Goal: Transaction & Acquisition: Purchase product/service

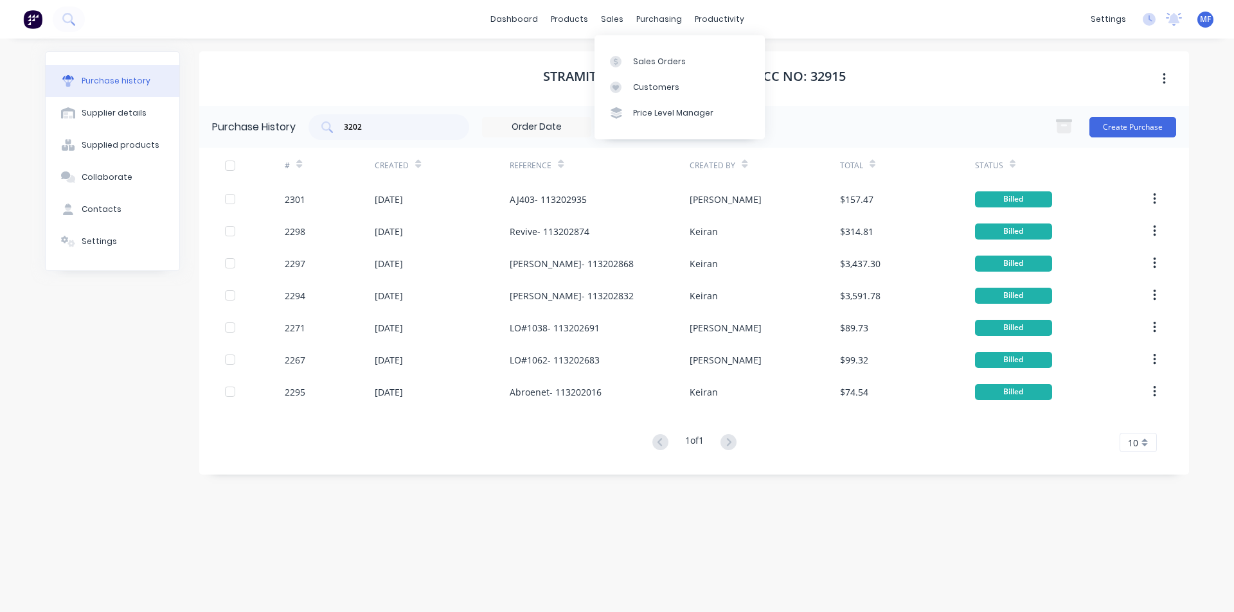
drag, startPoint x: 612, startPoint y: 12, endPoint x: 641, endPoint y: 38, distance: 39.1
click at [612, 12] on div "sales" at bounding box center [611, 19] width 35 height 19
click at [651, 84] on div "Customers" at bounding box center [656, 88] width 46 height 12
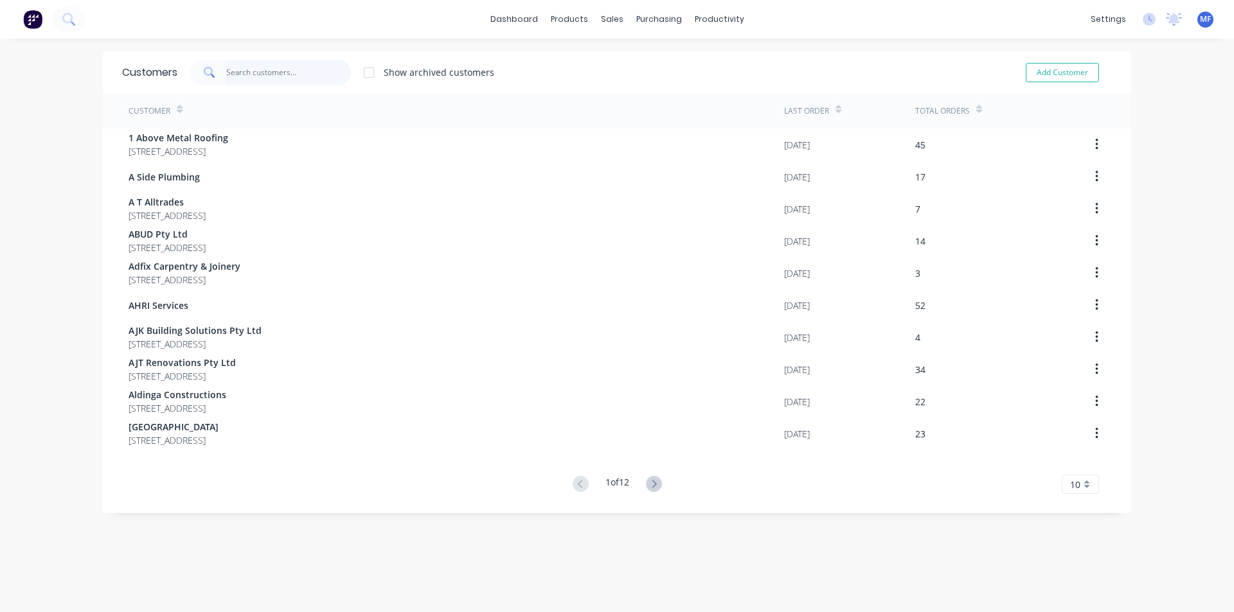
click at [230, 74] on input "text" at bounding box center [288, 73] width 125 height 26
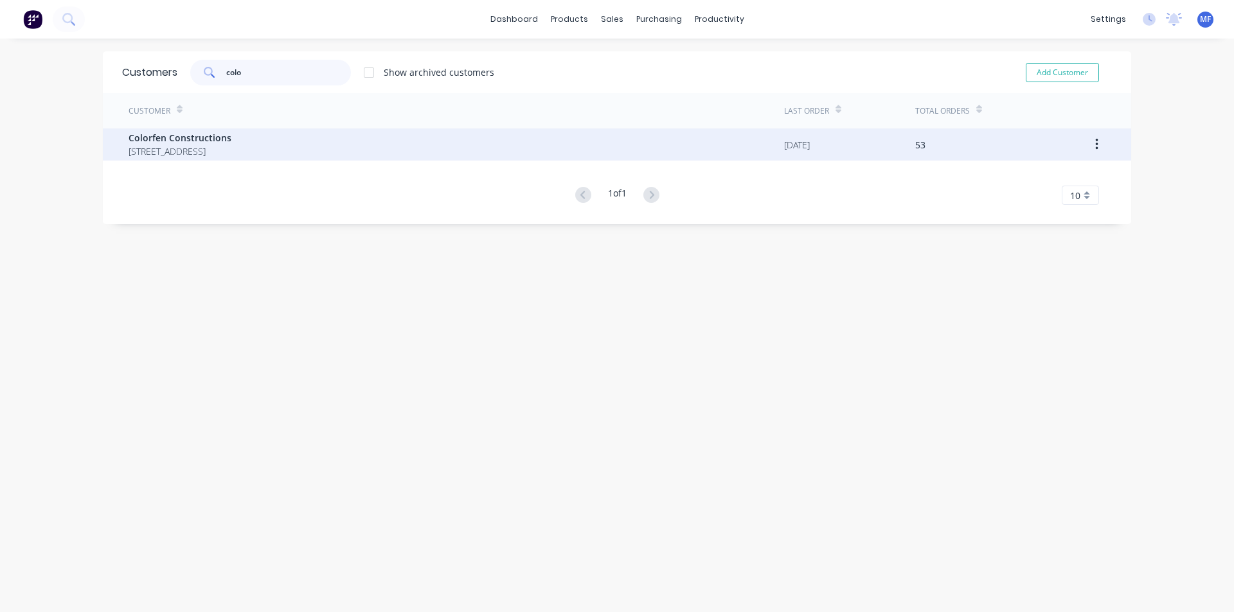
type input "colo"
click at [218, 139] on span "Colorfen Constructions" at bounding box center [180, 137] width 103 height 13
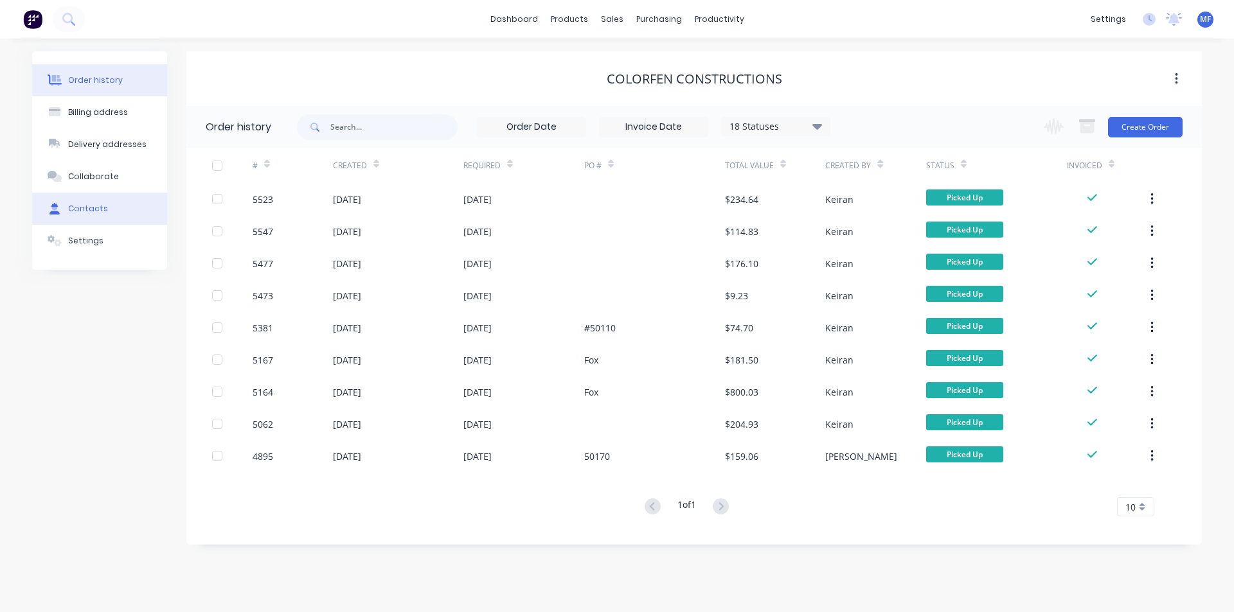
click at [93, 202] on button "Contacts" at bounding box center [99, 209] width 135 height 32
select select "AU"
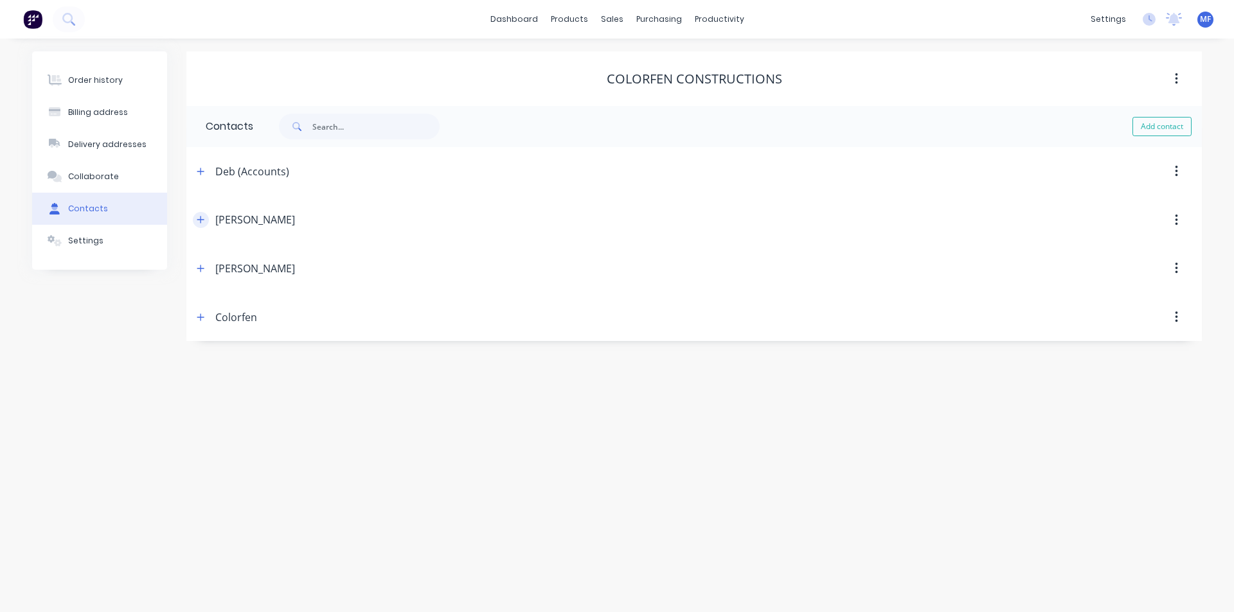
click at [204, 222] on icon "button" at bounding box center [201, 219] width 8 height 9
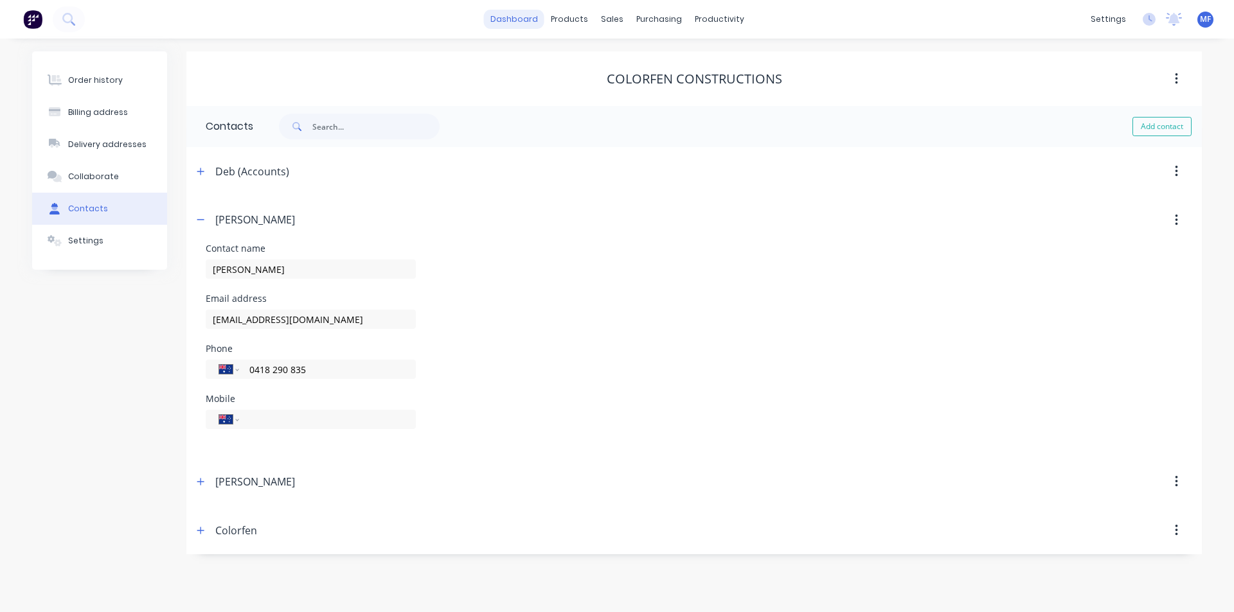
click at [517, 27] on link "dashboard" at bounding box center [514, 19] width 60 height 19
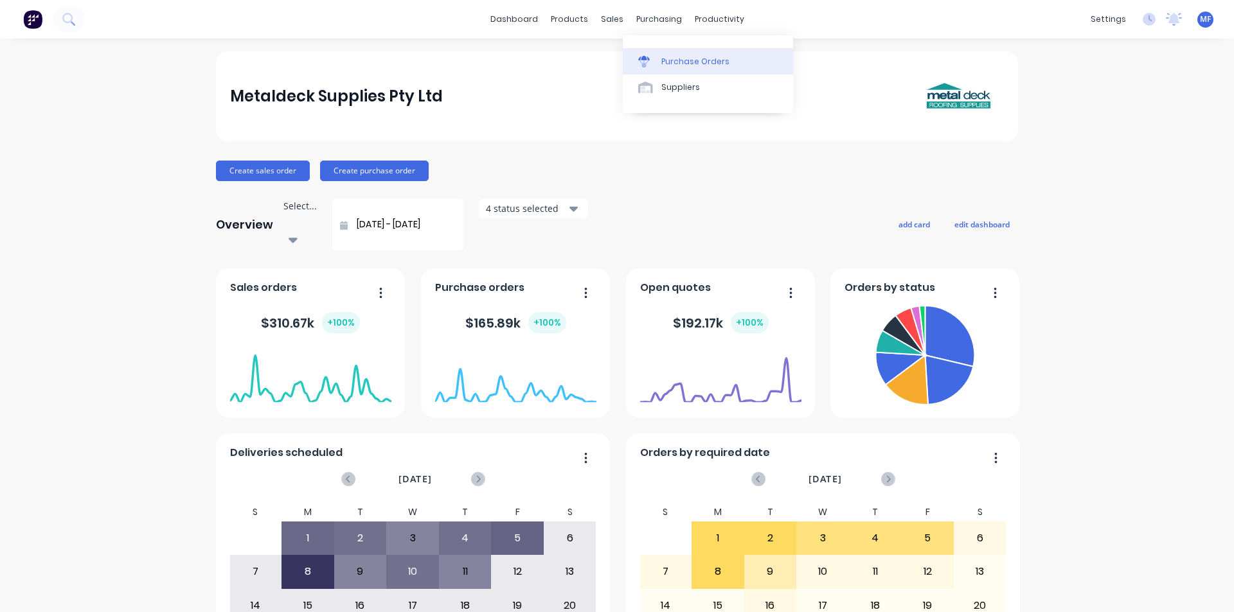
click at [704, 53] on link "Purchase Orders" at bounding box center [708, 61] width 170 height 26
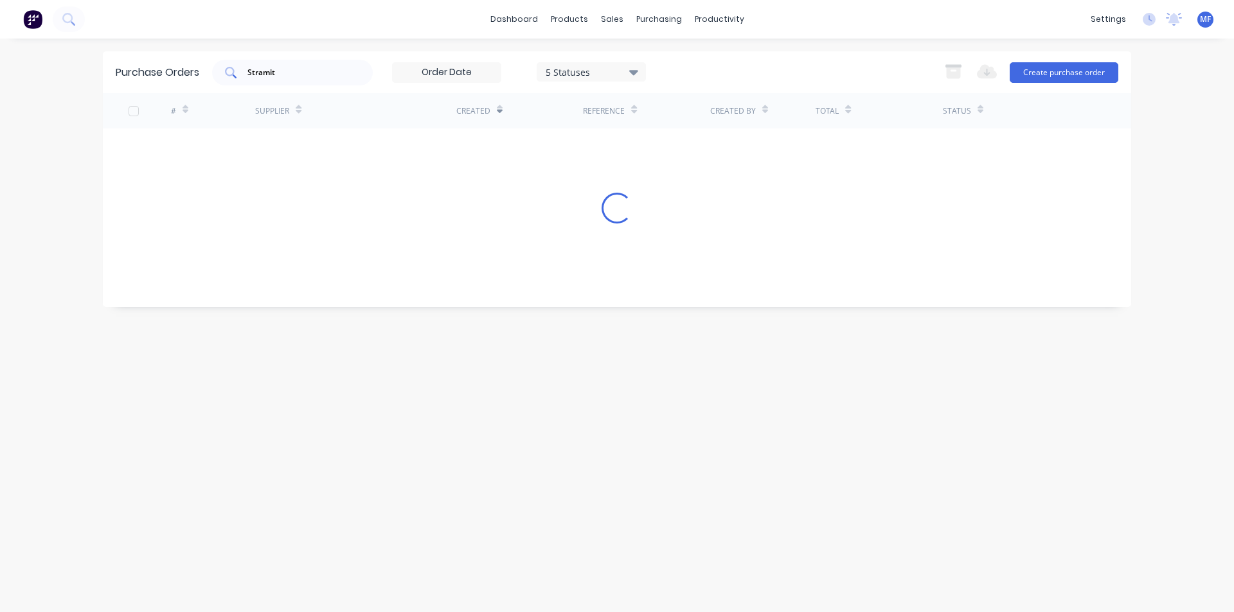
click at [290, 73] on input "Stramit" at bounding box center [299, 72] width 107 height 13
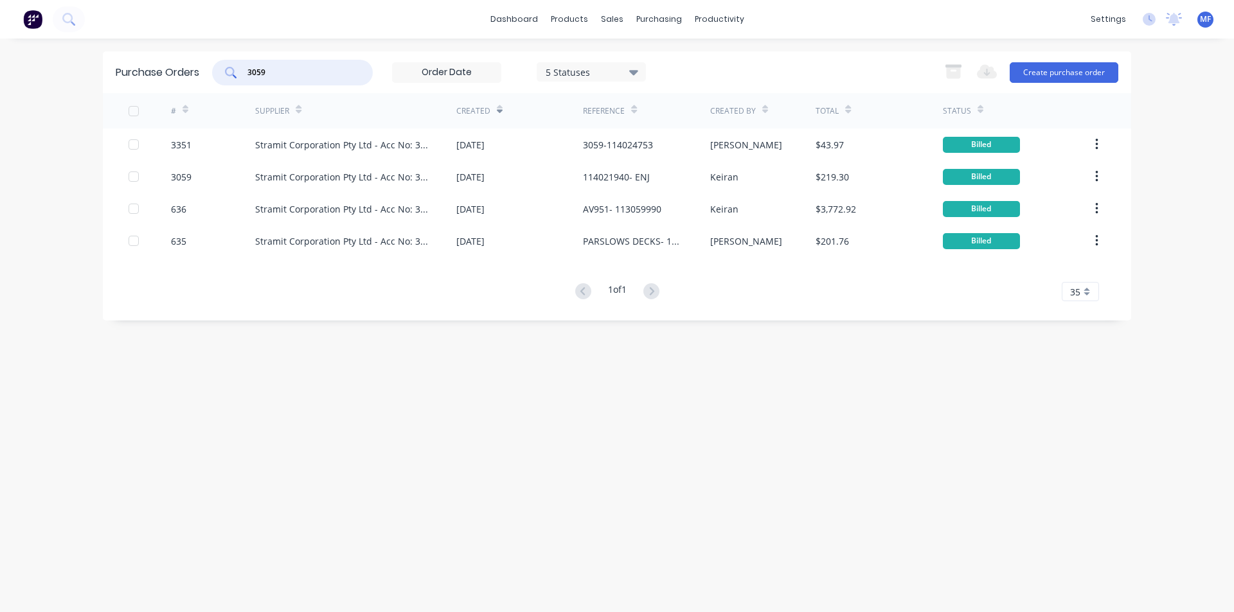
click at [276, 72] on input "3059" at bounding box center [299, 72] width 107 height 13
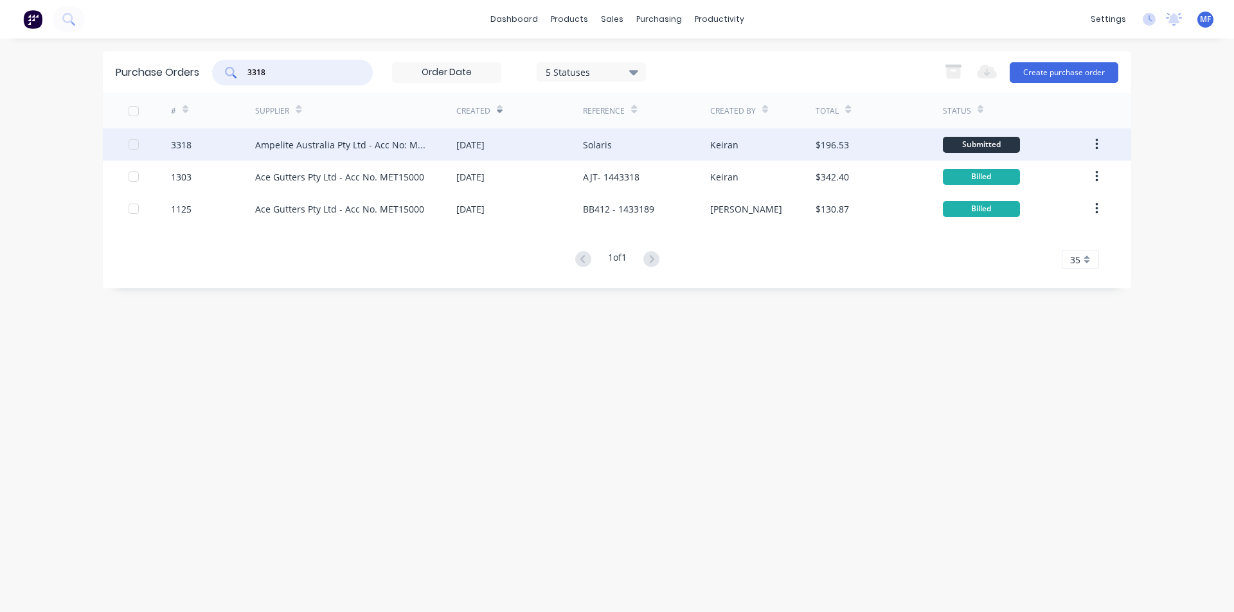
type input "3318"
click at [312, 138] on div "Ampelite Australia Pty Ltd - Acc No: METSUP" at bounding box center [342, 144] width 175 height 13
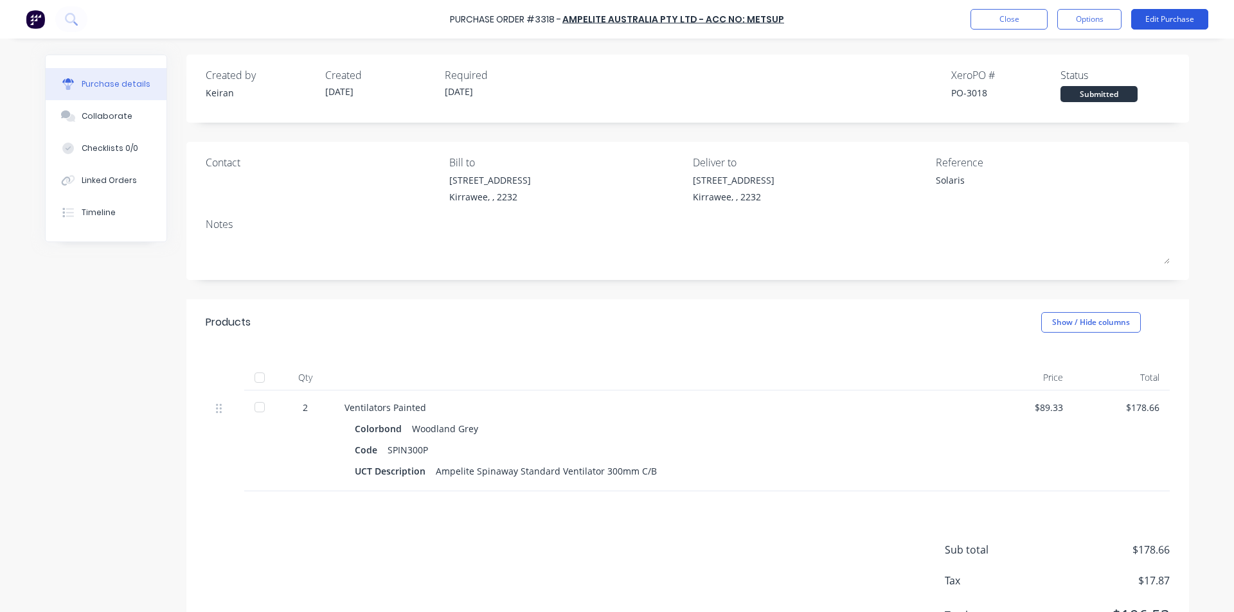
click at [1165, 22] on button "Edit Purchase" at bounding box center [1169, 19] width 77 height 21
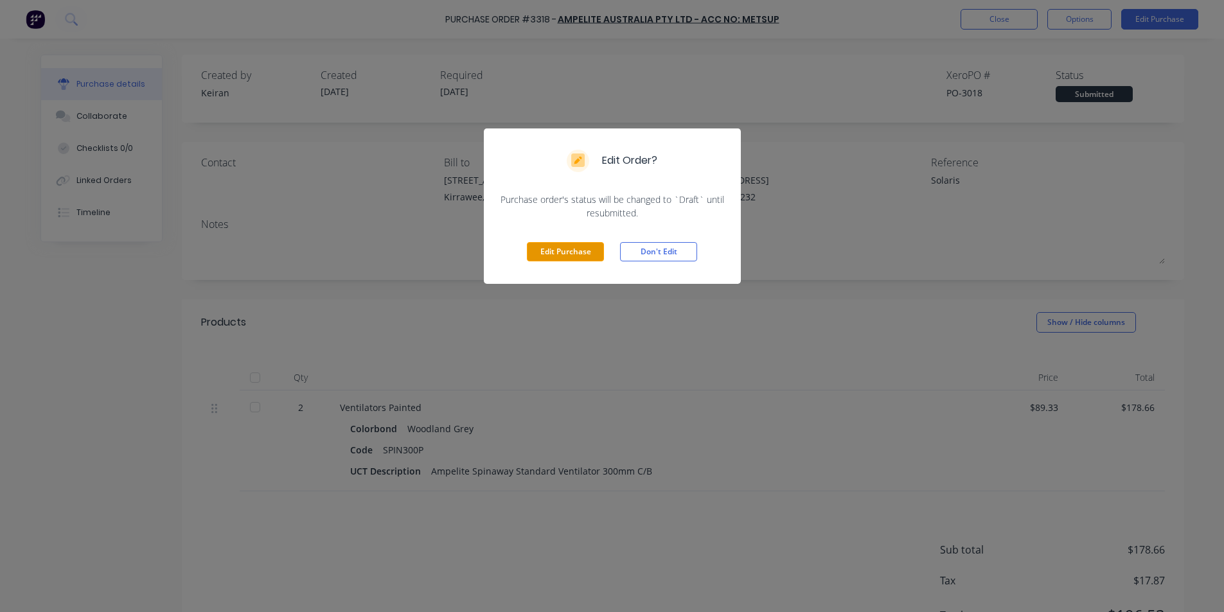
click at [556, 247] on button "Edit Purchase" at bounding box center [565, 251] width 77 height 19
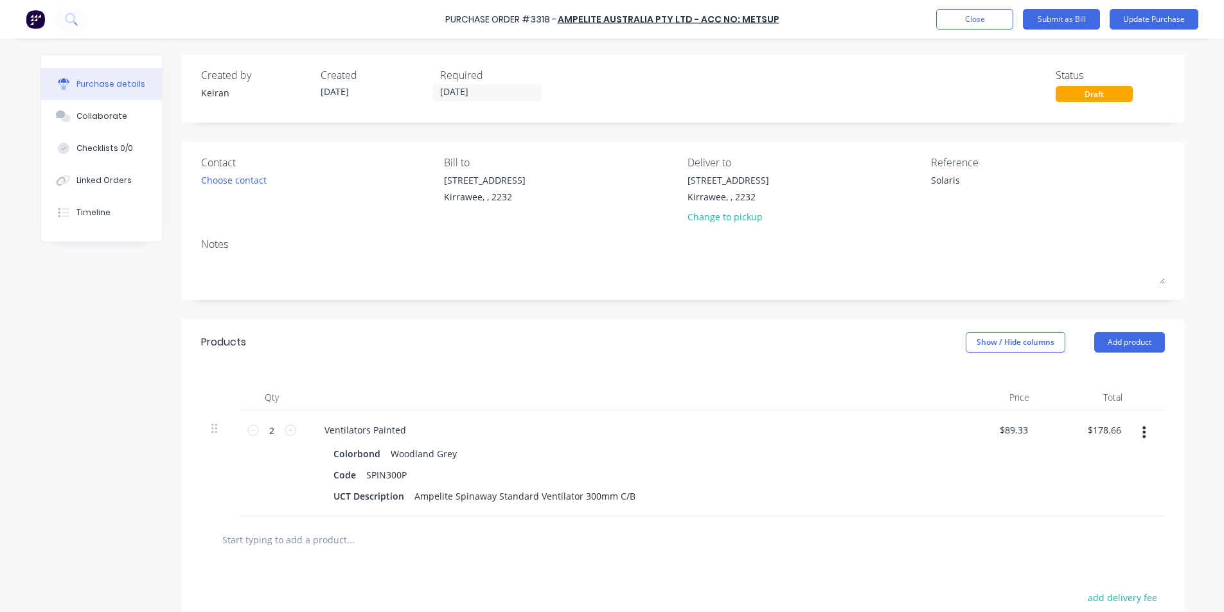
type textarea "x"
click at [992, 190] on textarea "Solaris" at bounding box center [1016, 188] width 161 height 29
type textarea "Solaris-"
type textarea "x"
type textarea "Solaris- 5"
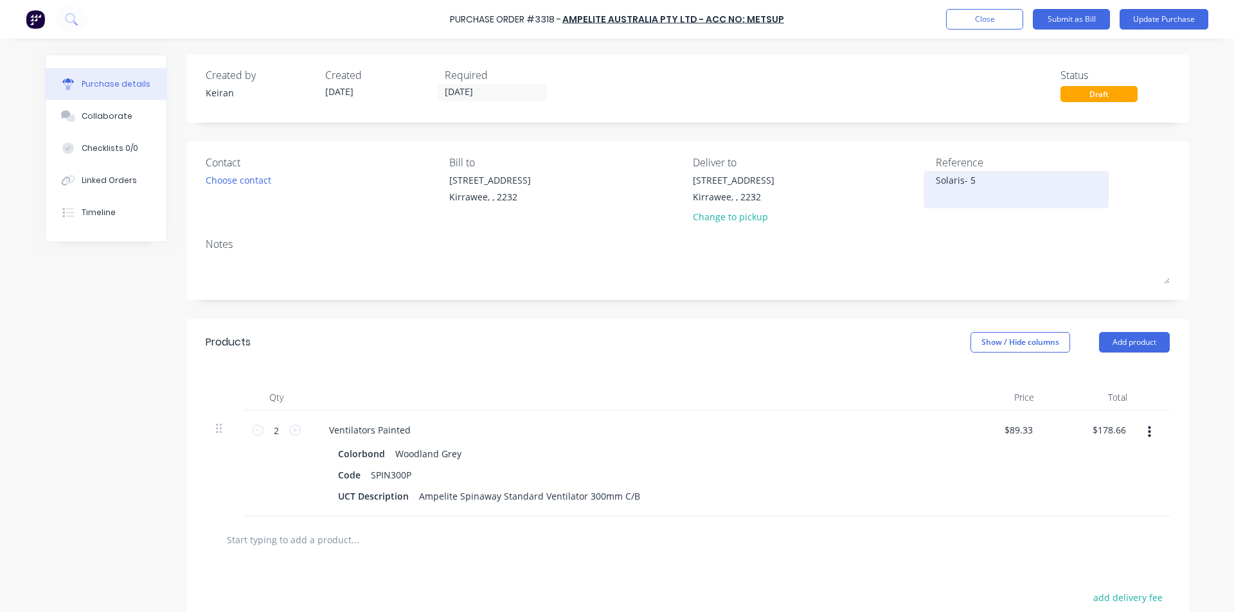
type textarea "x"
type textarea "Solaris- 58"
type textarea "x"
type textarea "Solaris- 583"
type textarea "x"
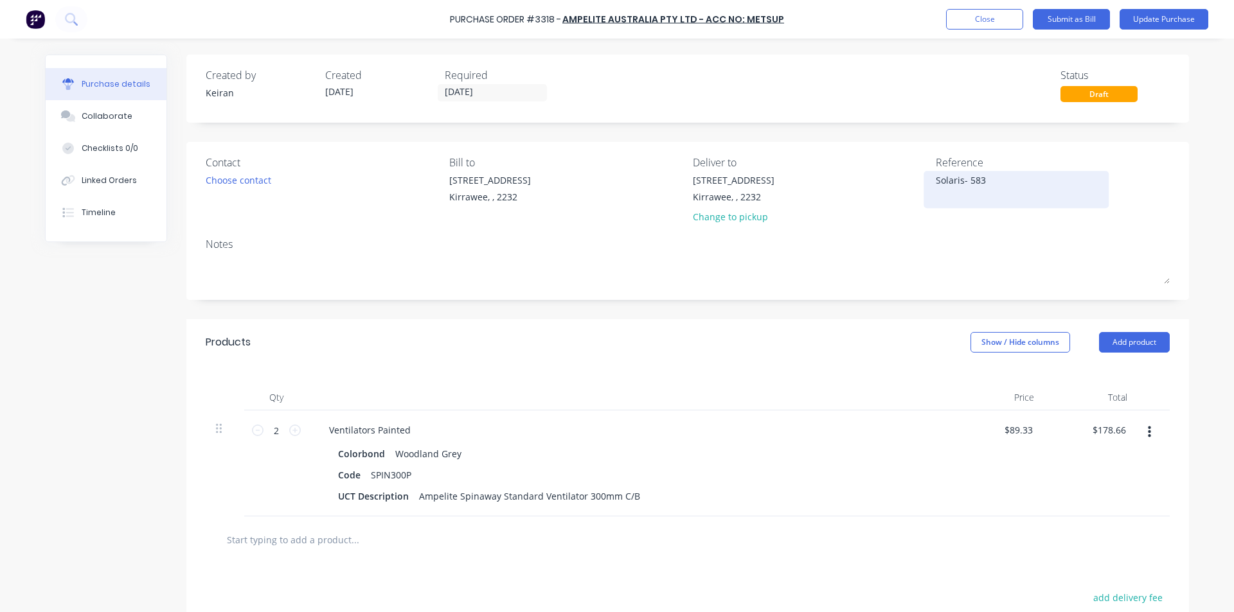
type textarea "Solaris- 5835"
type textarea "x"
type textarea "Solaris- 58355"
type textarea "x"
type textarea "Solaris- 583557"
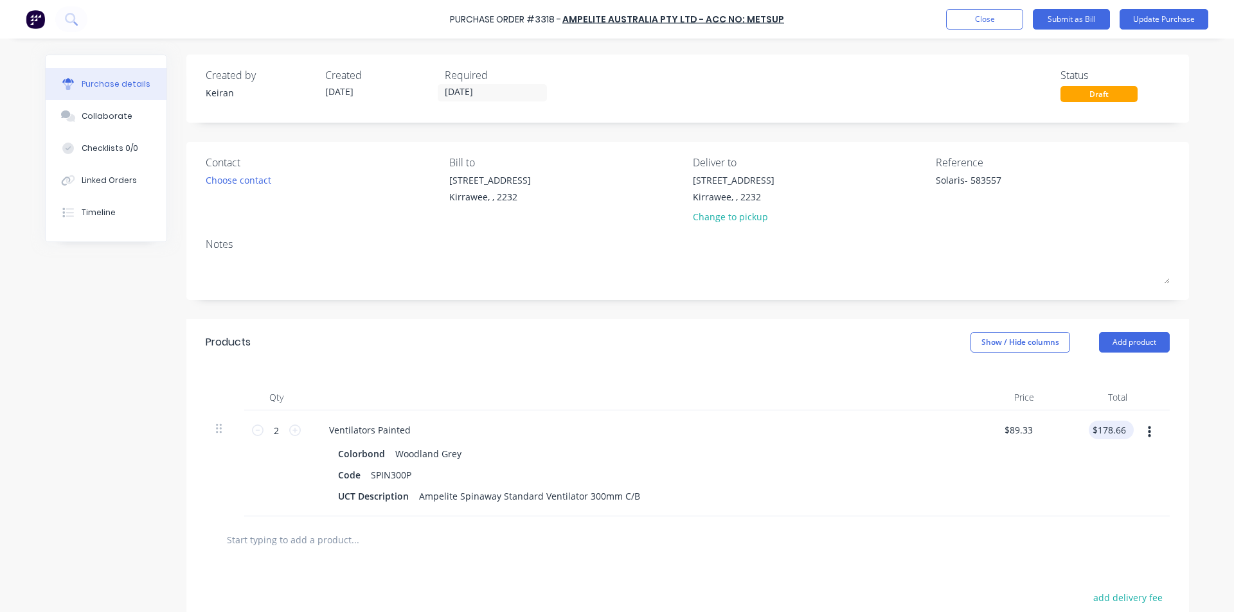
type textarea "x"
type textarea "Solaris- 583557"
type input "178.66"
click at [1105, 436] on input "178.66" at bounding box center [1109, 430] width 40 height 19
click at [1114, 429] on input "178.66" at bounding box center [1111, 430] width 35 height 19
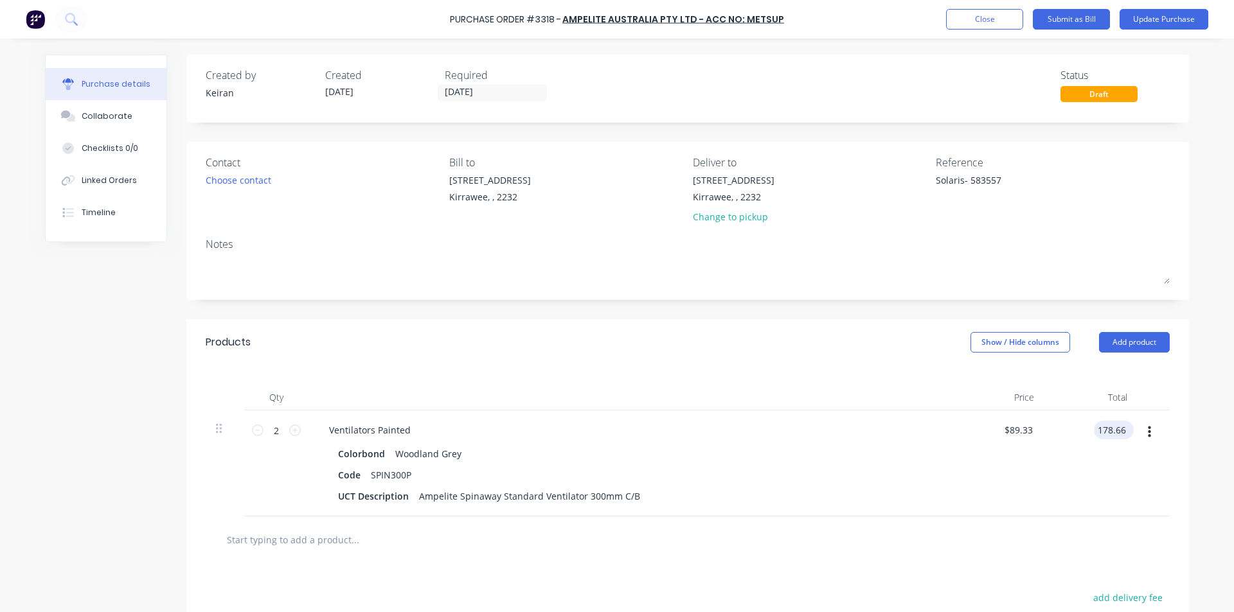
type textarea "x"
click at [1114, 429] on input "178.66" at bounding box center [1111, 430] width 35 height 19
type input "195.54"
type textarea "x"
type input "$97.77"
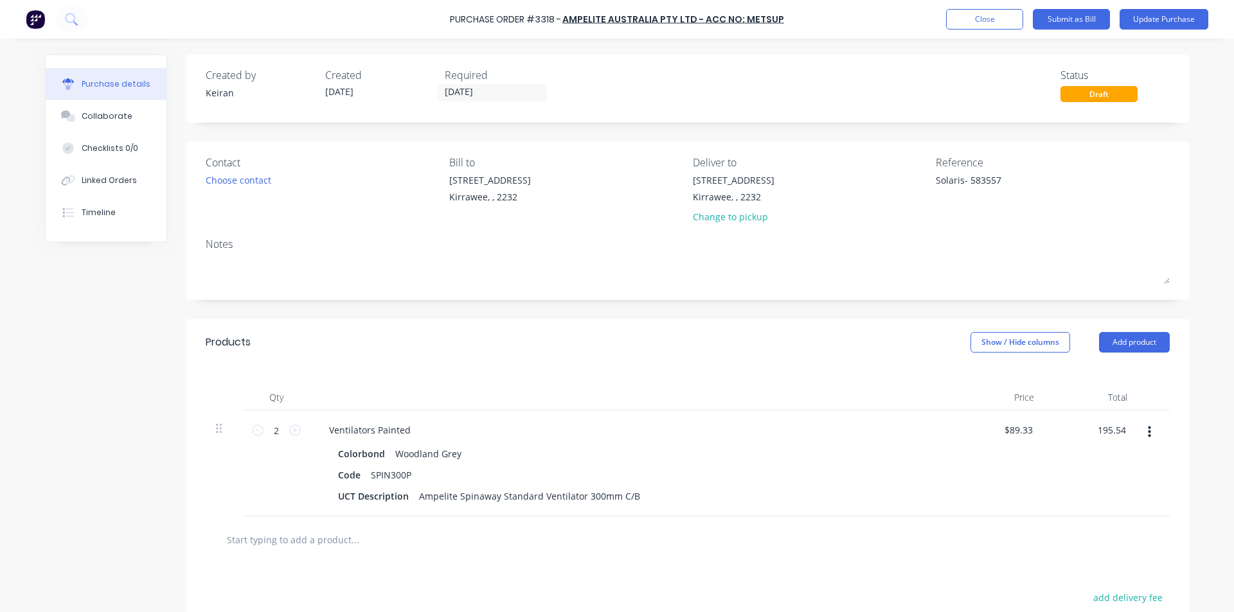
type input "$195.54"
click at [1090, 449] on div "$195.54 195.54" at bounding box center [1090, 464] width 93 height 106
click at [1082, 19] on button "Submit as Bill" at bounding box center [1071, 19] width 77 height 21
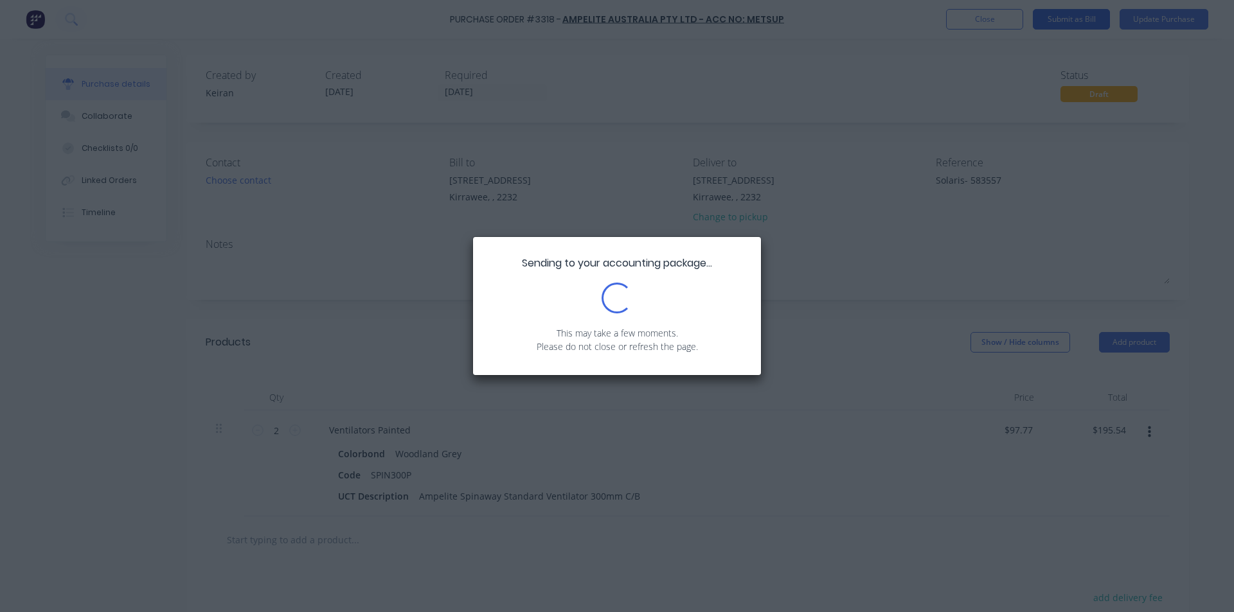
type textarea "x"
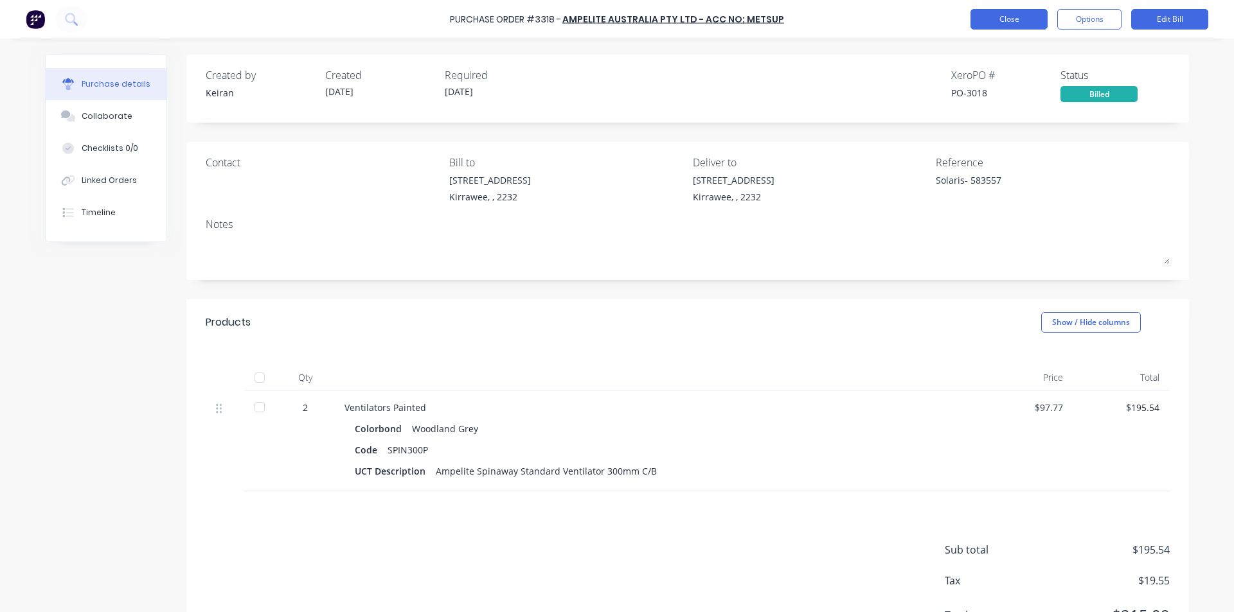
click at [1024, 19] on button "Close" at bounding box center [1008, 19] width 77 height 21
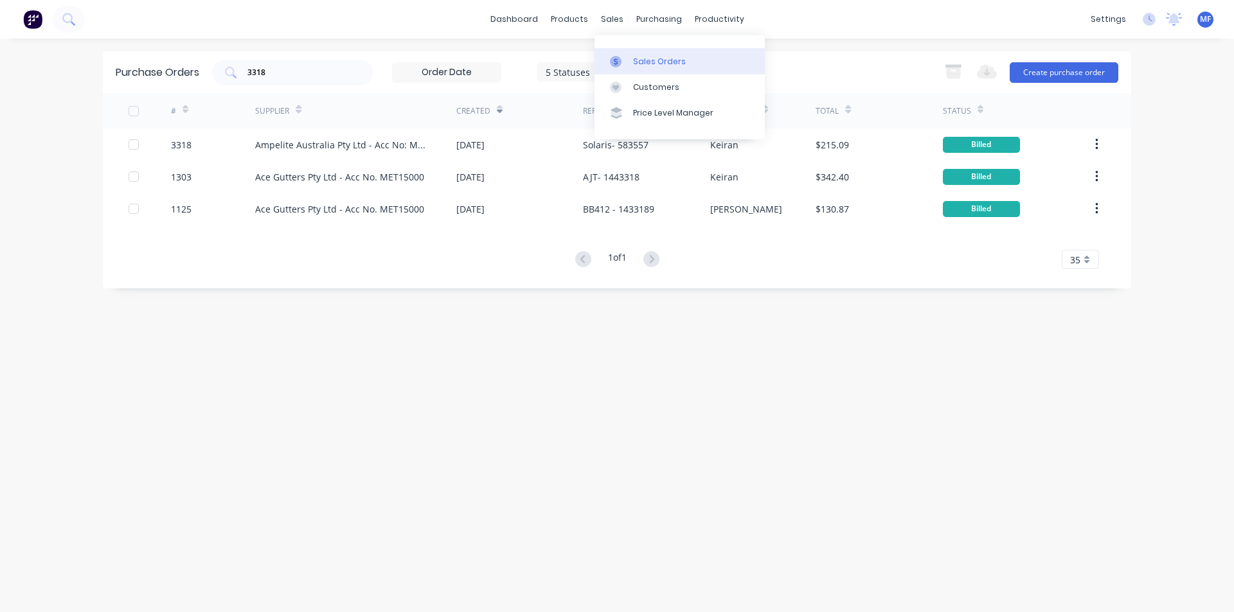
click at [650, 56] on div "Sales Orders" at bounding box center [659, 62] width 53 height 12
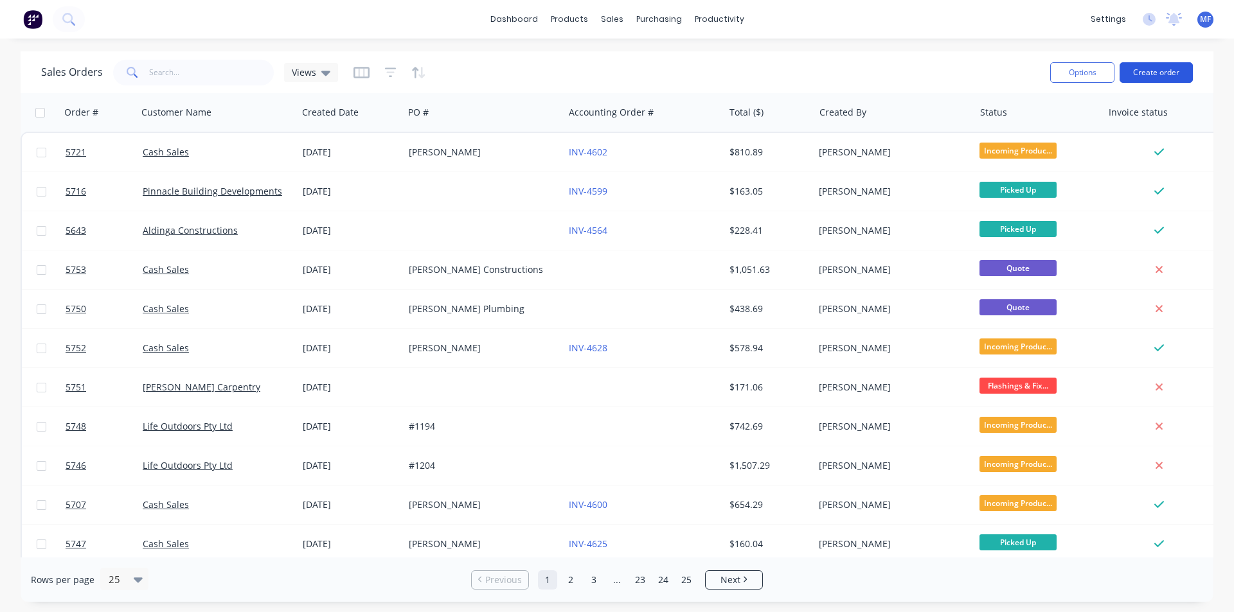
click at [1170, 67] on button "Create order" at bounding box center [1155, 72] width 73 height 21
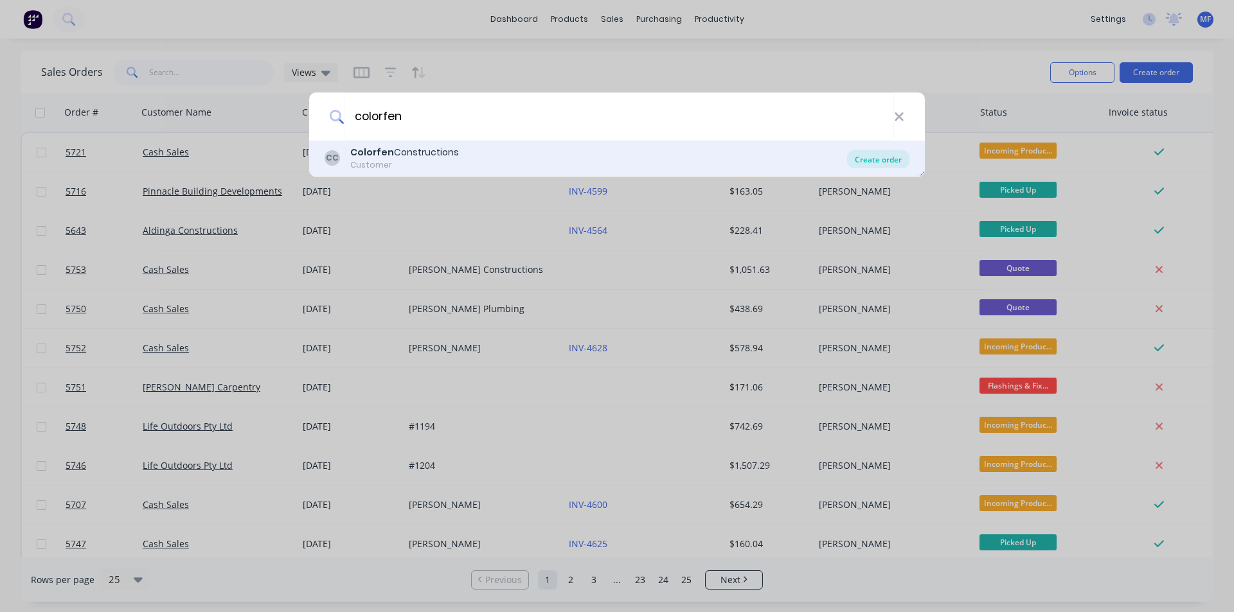
type input "colorfen"
click at [881, 156] on div "Create order" at bounding box center [878, 159] width 62 height 18
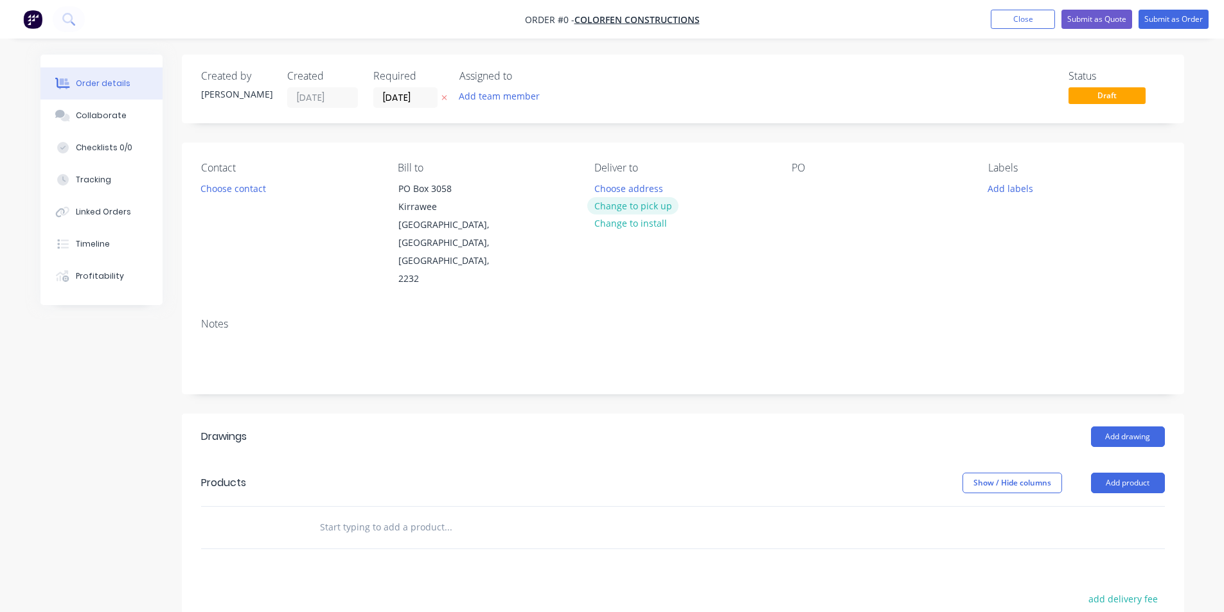
click at [636, 205] on button "Change to pick up" at bounding box center [632, 205] width 91 height 17
click at [818, 190] on div "PO" at bounding box center [880, 225] width 176 height 127
click at [805, 188] on div at bounding box center [802, 188] width 21 height 19
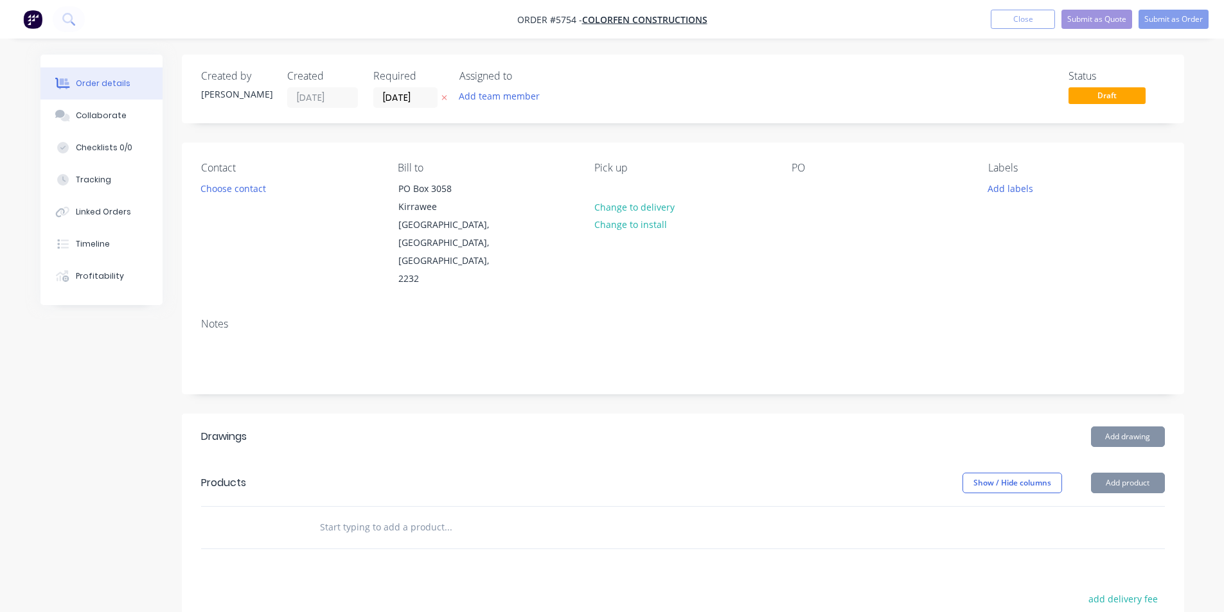
click at [328, 515] on input "text" at bounding box center [447, 528] width 257 height 26
click at [1131, 427] on button "Add drawing" at bounding box center [1128, 437] width 74 height 21
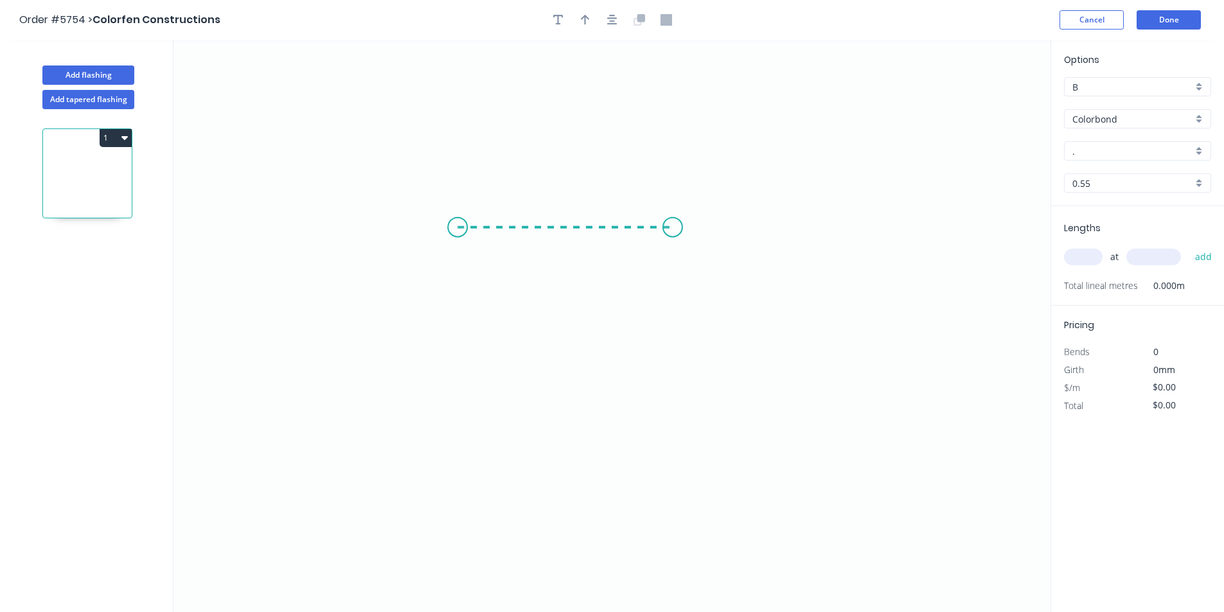
drag, startPoint x: 458, startPoint y: 227, endPoint x: 673, endPoint y: 218, distance: 215.5
click at [673, 218] on icon "0" at bounding box center [612, 326] width 877 height 573
drag, startPoint x: 675, startPoint y: 230, endPoint x: 713, endPoint y: 266, distance: 52.3
click at [693, 249] on icon "0 ?" at bounding box center [612, 326] width 877 height 573
click at [692, 250] on circle at bounding box center [692, 247] width 19 height 19
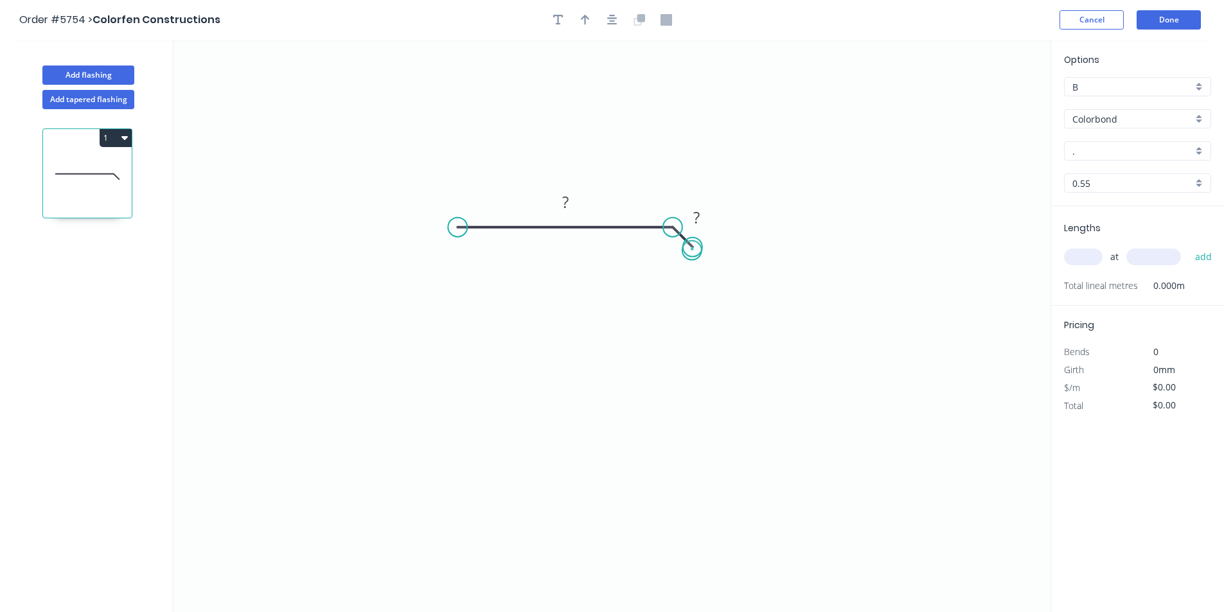
click at [692, 251] on circle at bounding box center [692, 247] width 19 height 19
drag, startPoint x: 690, startPoint y: 247, endPoint x: 852, endPoint y: 303, distance: 171.3
click at [852, 303] on circle at bounding box center [851, 302] width 19 height 19
click at [565, 202] on tspan "?" at bounding box center [565, 201] width 6 height 21
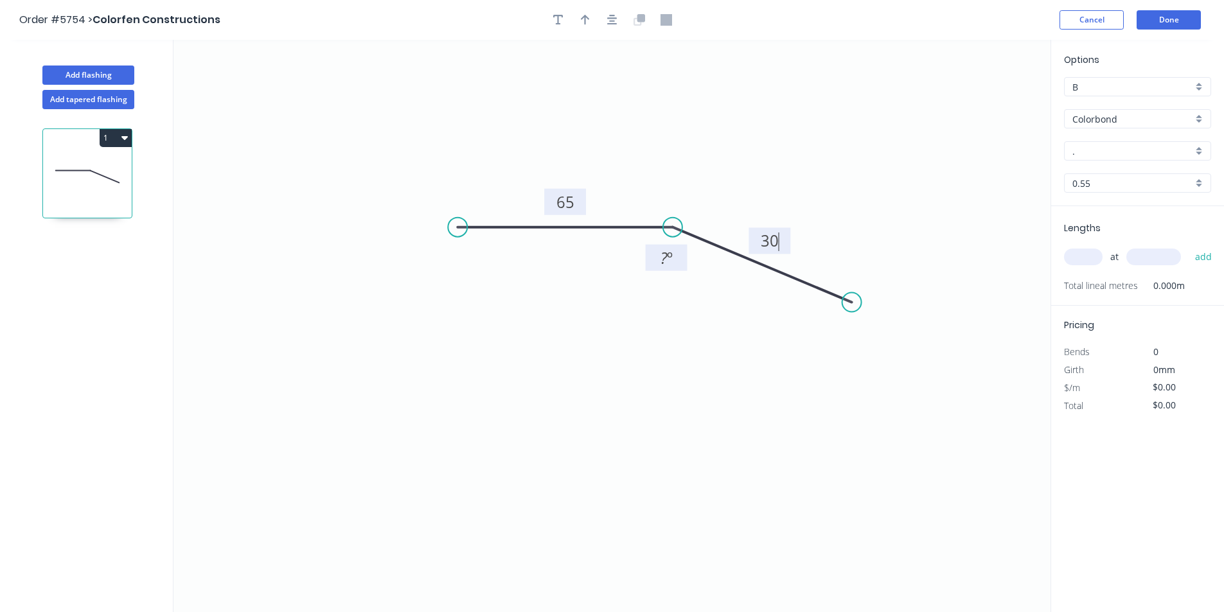
type input "$6.93"
click at [661, 257] on tspan "?" at bounding box center [664, 257] width 7 height 21
drag, startPoint x: 684, startPoint y: 341, endPoint x: 691, endPoint y: 357, distance: 17.6
click at [684, 340] on icon "0 65 30 135 º" at bounding box center [612, 326] width 877 height 573
click at [1101, 127] on div "Colorbond" at bounding box center [1137, 118] width 147 height 19
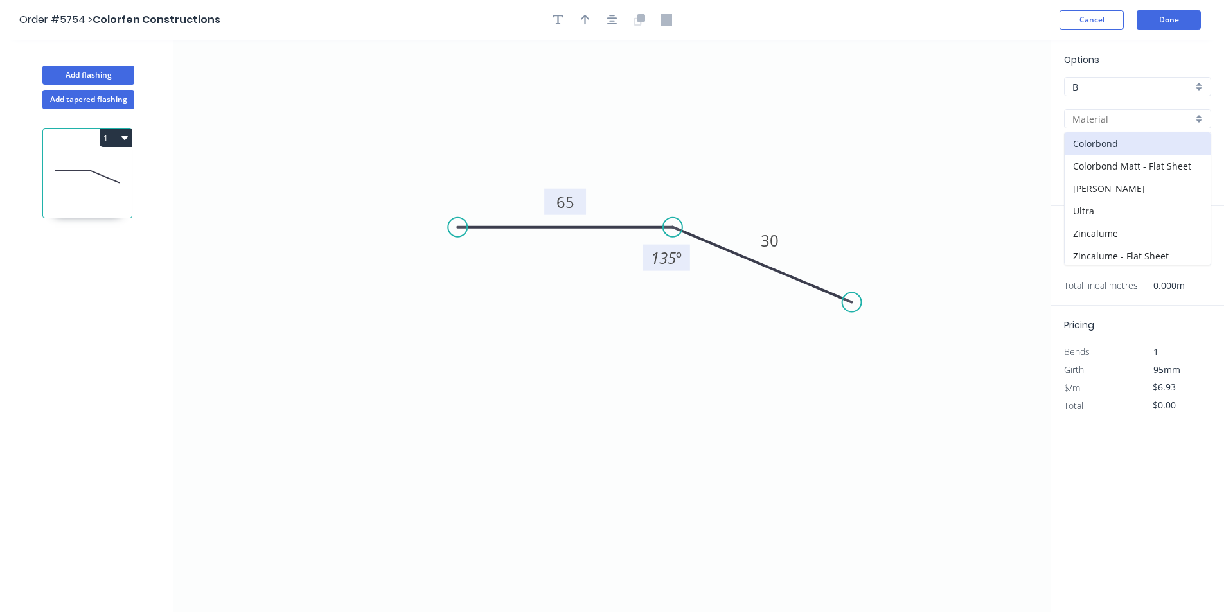
click at [1110, 123] on input "text" at bounding box center [1133, 118] width 120 height 13
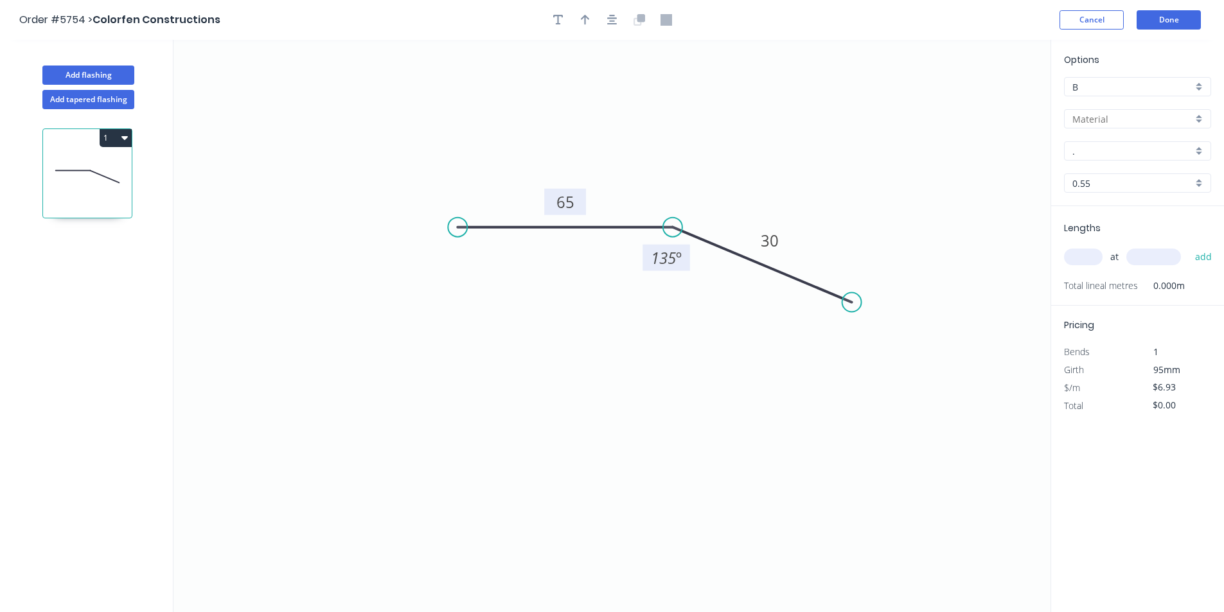
click at [1094, 150] on input "." at bounding box center [1133, 151] width 120 height 13
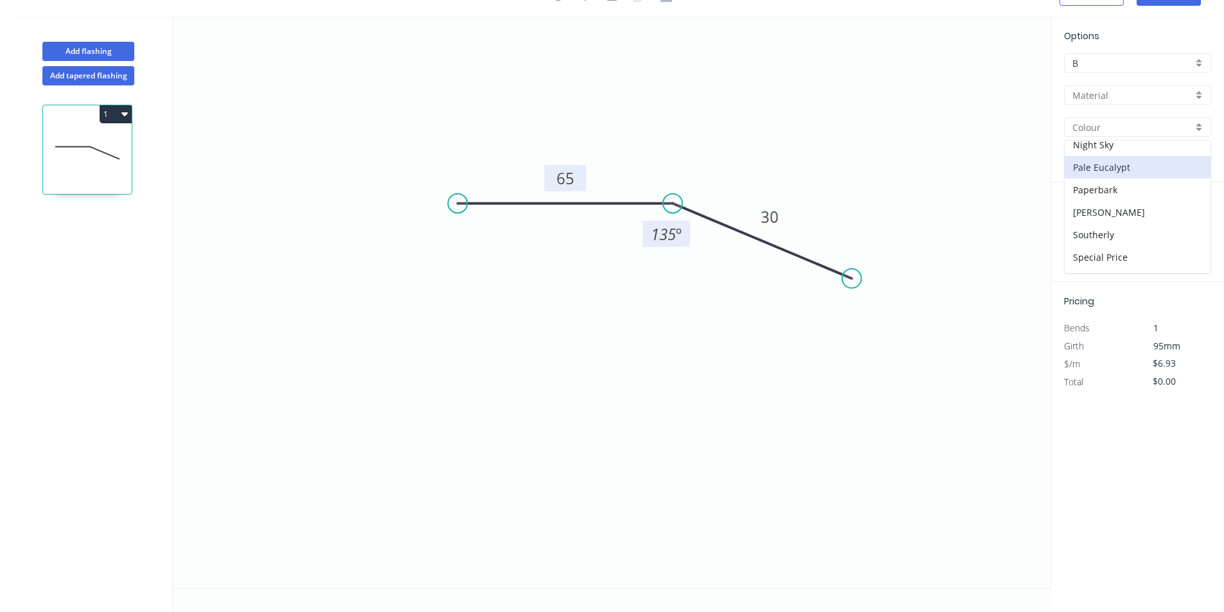
scroll to position [324, 0]
click at [1104, 146] on div "Monument" at bounding box center [1138, 143] width 146 height 22
type input "Monument"
click at [1080, 240] on input "text" at bounding box center [1083, 233] width 39 height 17
type input "2"
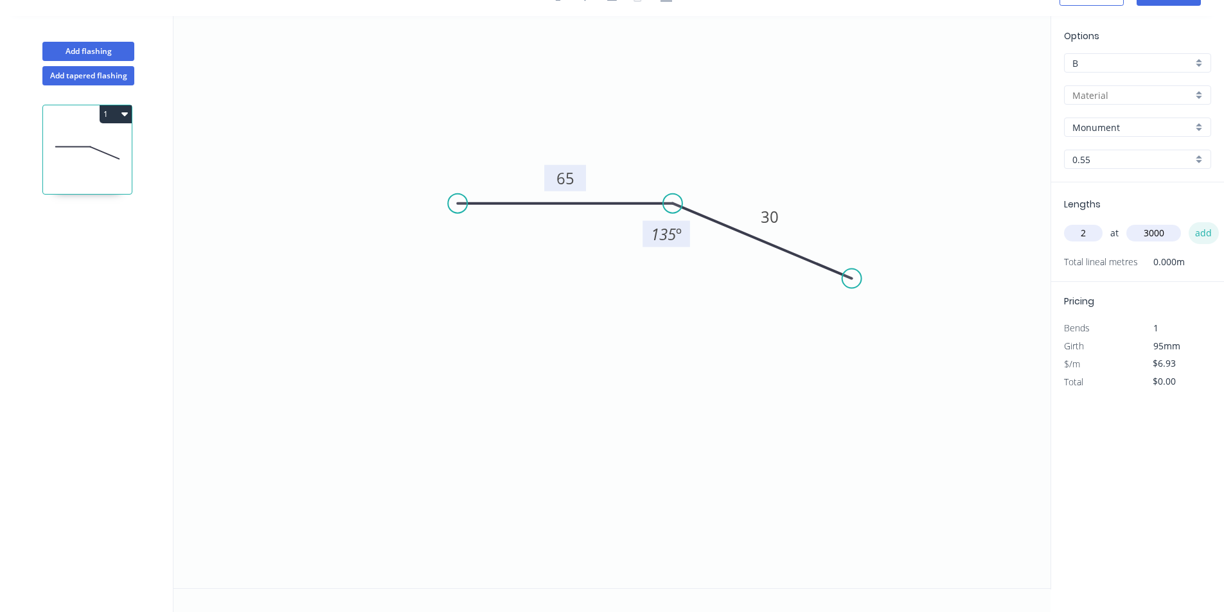
type input "3000"
click at [1208, 235] on button "add" at bounding box center [1204, 233] width 30 height 22
type input "$41.58"
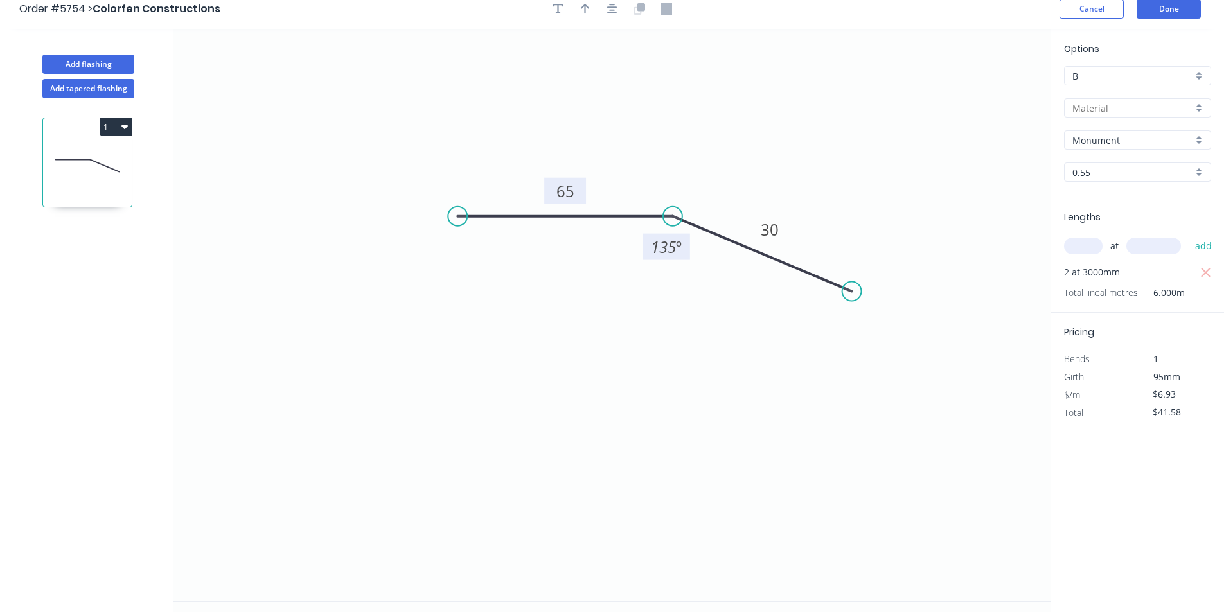
scroll to position [0, 0]
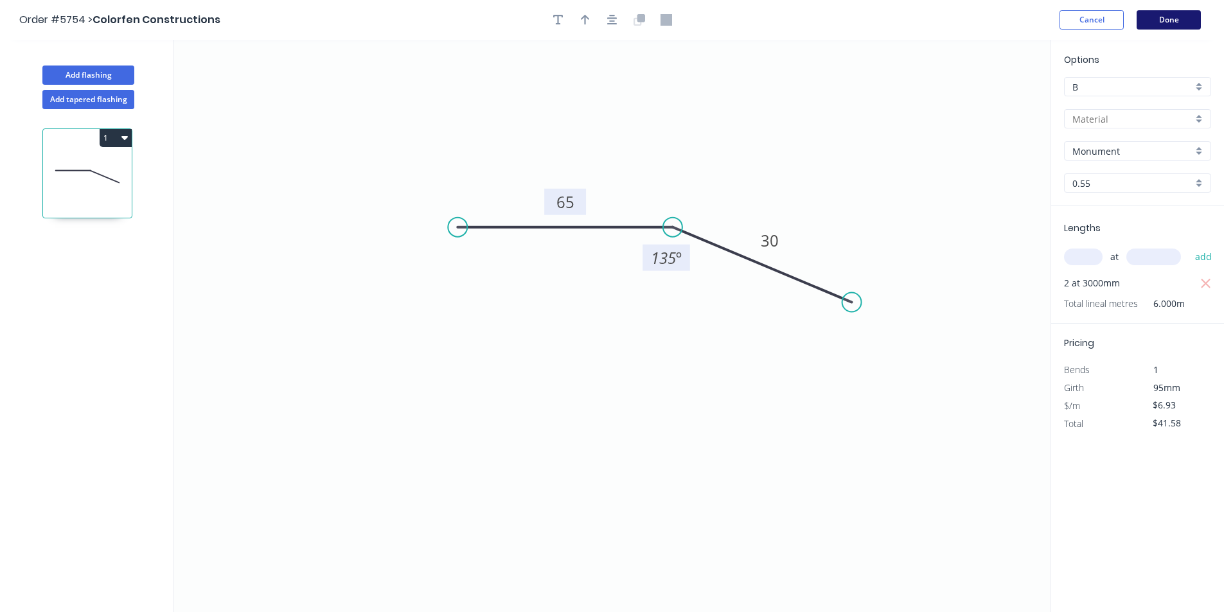
click at [1171, 21] on button "Done" at bounding box center [1169, 19] width 64 height 19
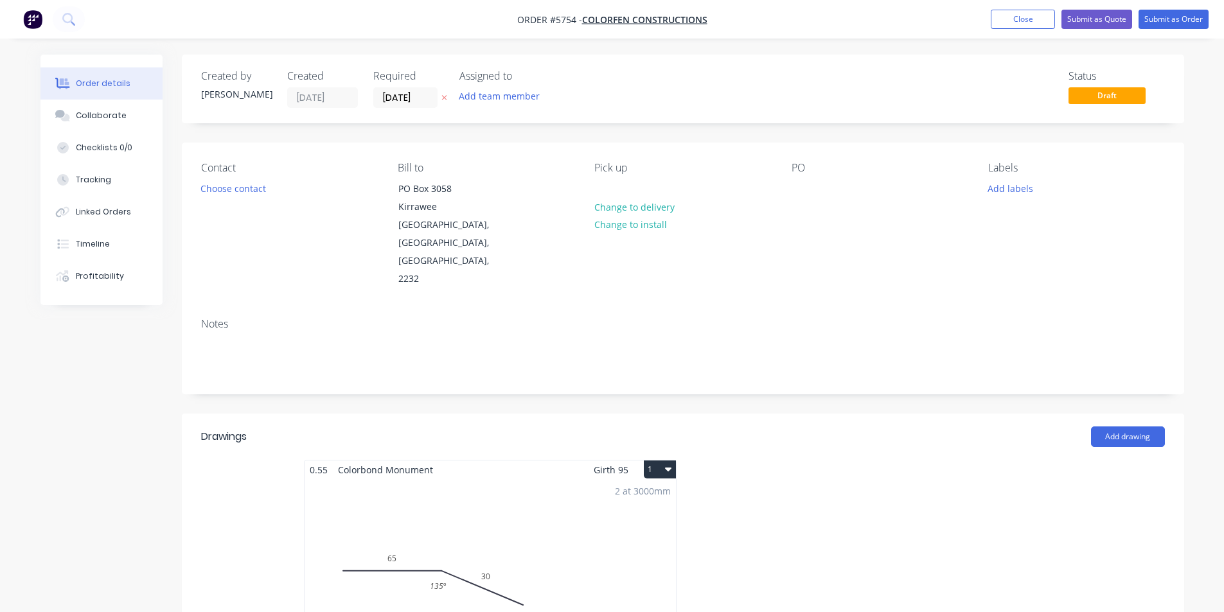
click at [420, 530] on div "2 at 3000mm Total lm $/M Total 6m $6.93 $41.58" at bounding box center [490, 577] width 371 height 196
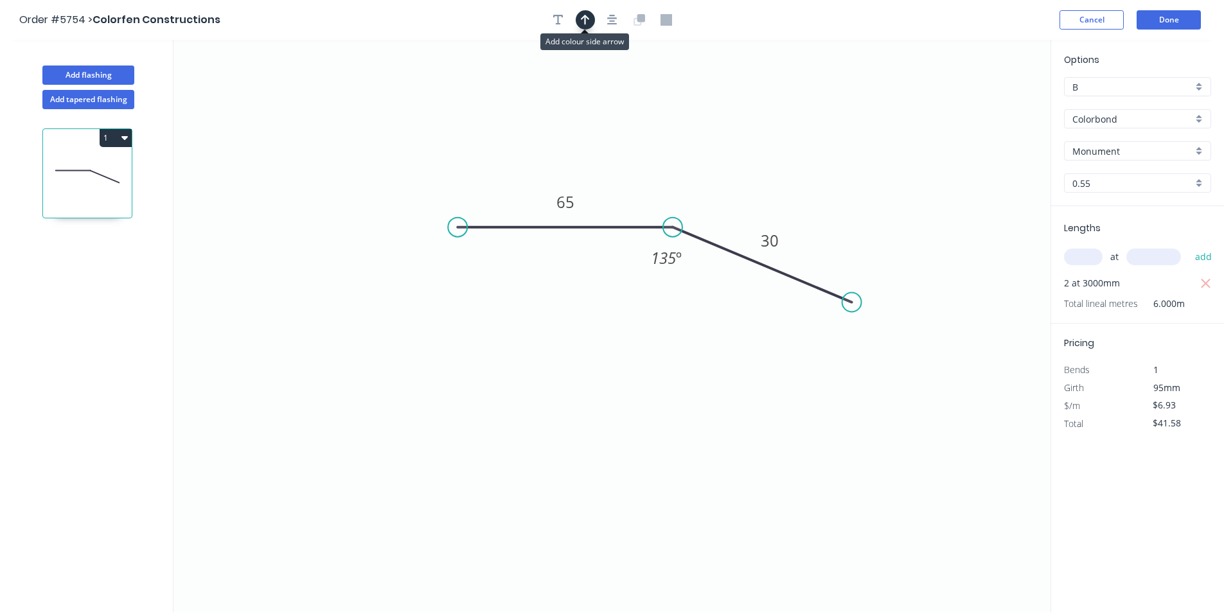
click at [582, 17] on icon "button" at bounding box center [585, 20] width 9 height 12
drag, startPoint x: 986, startPoint y: 100, endPoint x: 696, endPoint y: 156, distance: 295.2
click at [696, 156] on icon at bounding box center [697, 141] width 12 height 41
click at [695, 155] on icon at bounding box center [696, 140] width 12 height 41
click at [1164, 14] on button "Done" at bounding box center [1169, 19] width 64 height 19
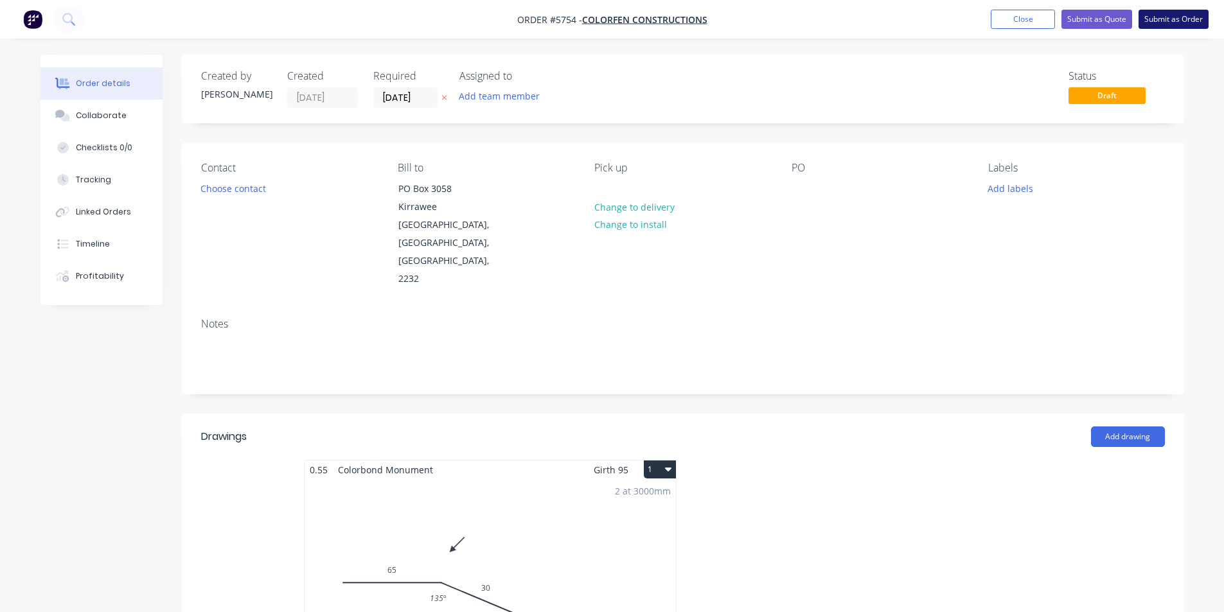
click at [1177, 17] on button "Submit as Order" at bounding box center [1174, 19] width 70 height 19
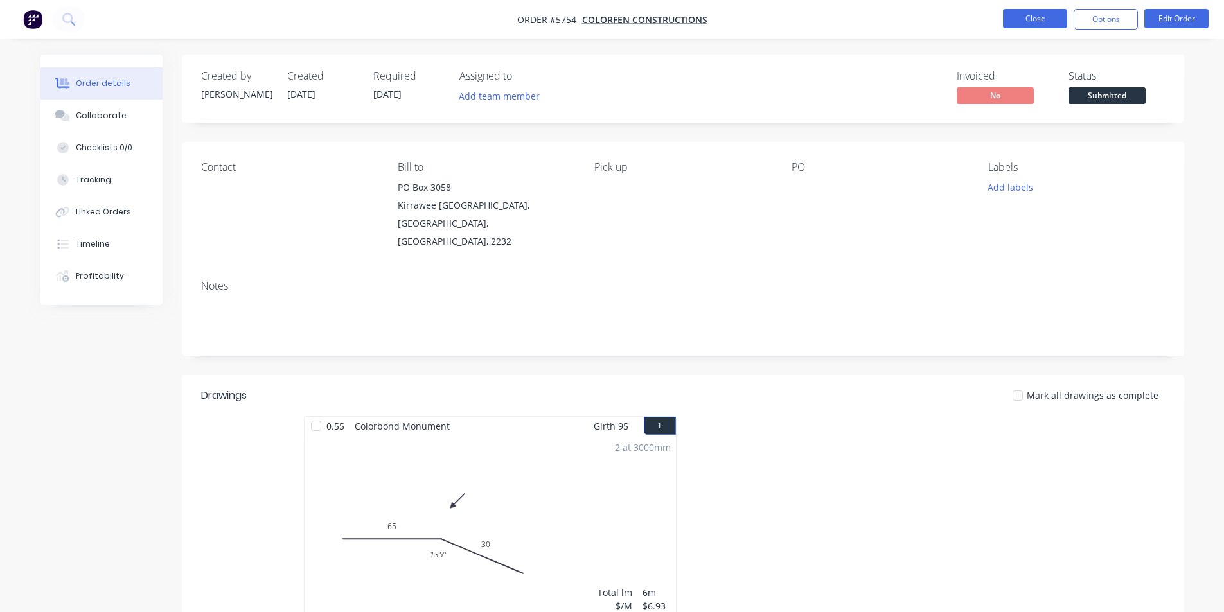
click at [1039, 23] on button "Close" at bounding box center [1035, 18] width 64 height 19
